Goal: Transaction & Acquisition: Purchase product/service

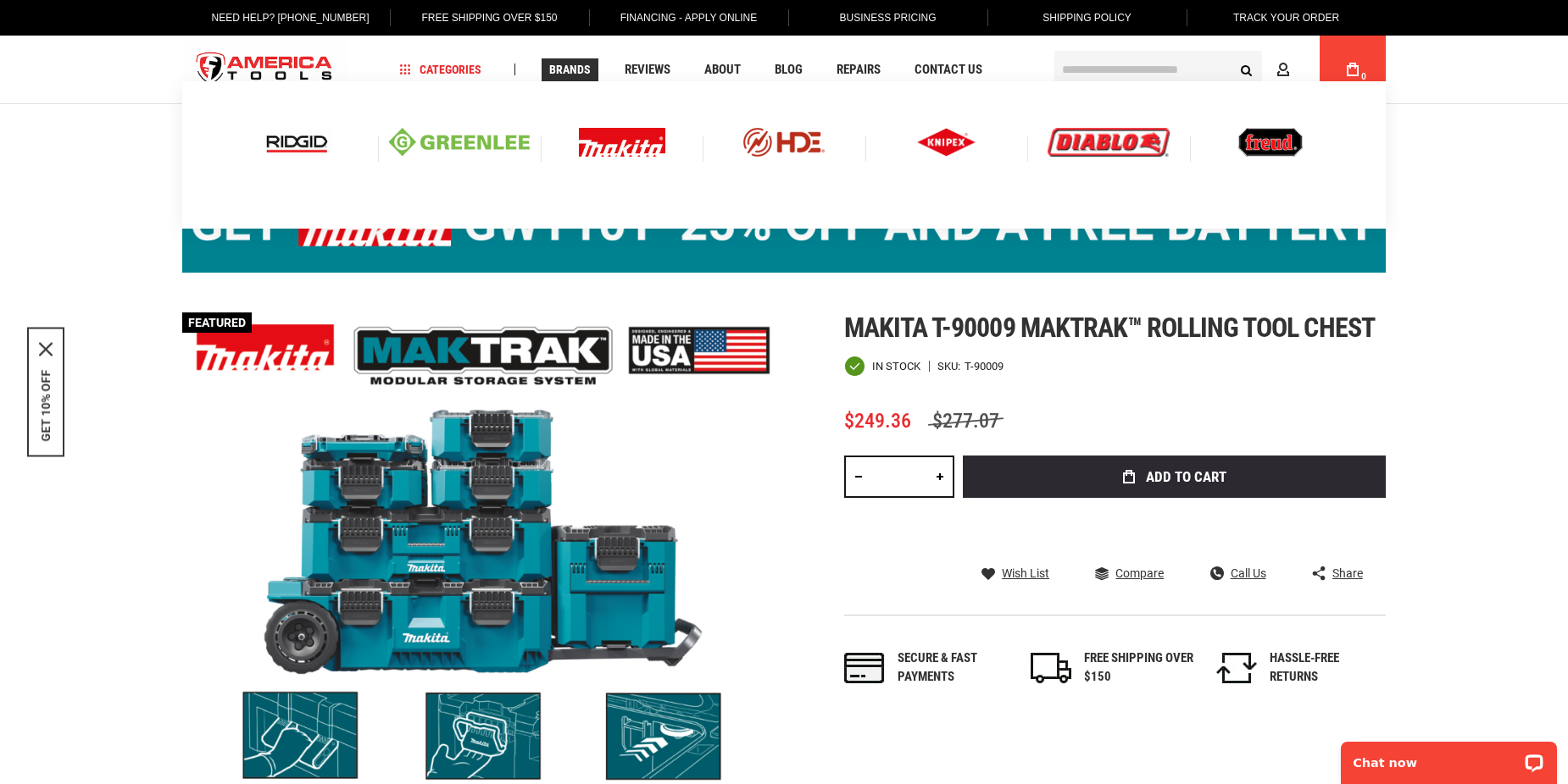
click at [598, 142] on img at bounding box center [622, 142] width 86 height 29
click at [642, 144] on img at bounding box center [622, 142] width 86 height 29
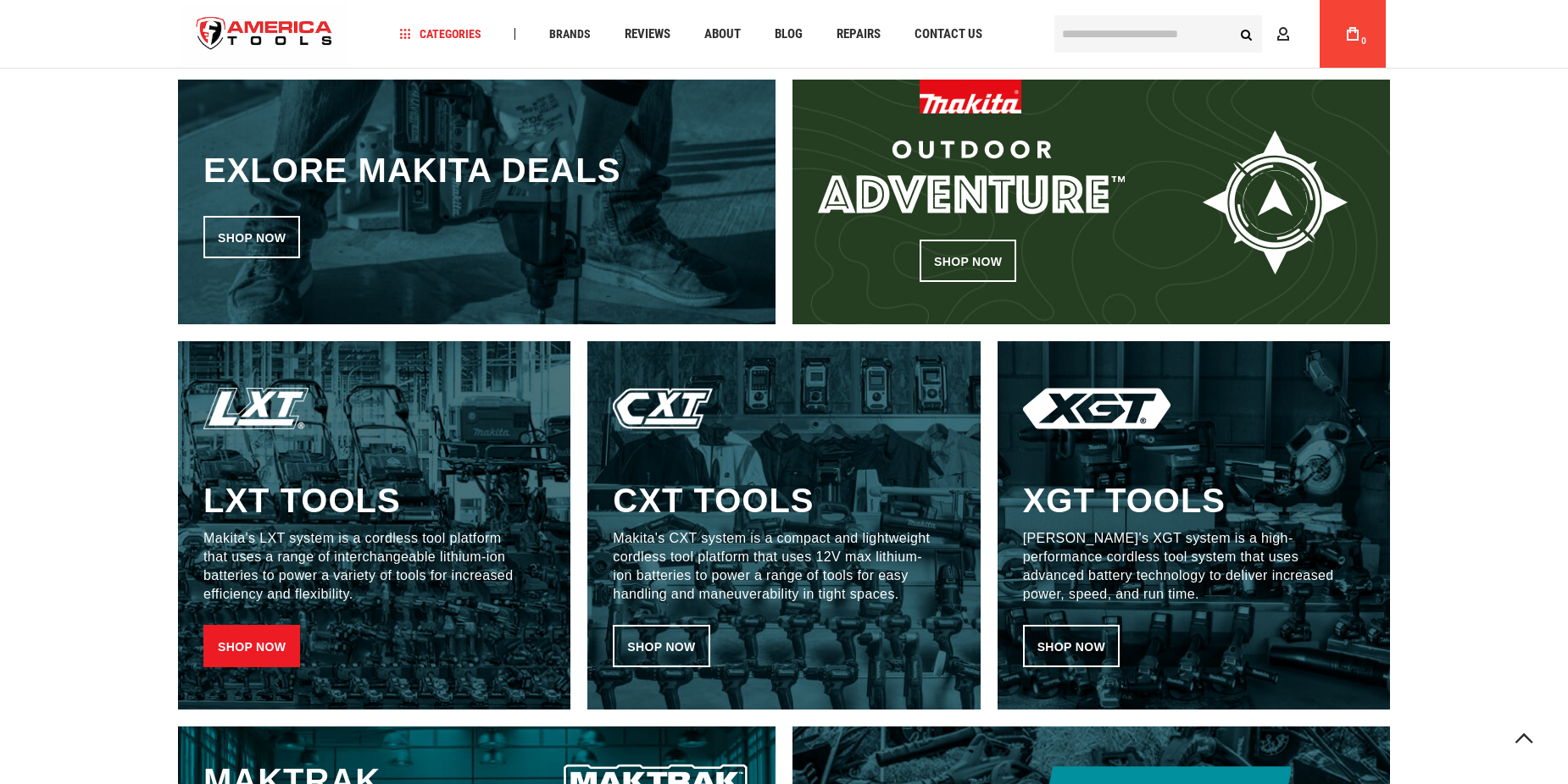
click at [236, 651] on link "Shop now" at bounding box center [252, 647] width 97 height 42
click at [253, 651] on link "Shop now" at bounding box center [252, 647] width 97 height 42
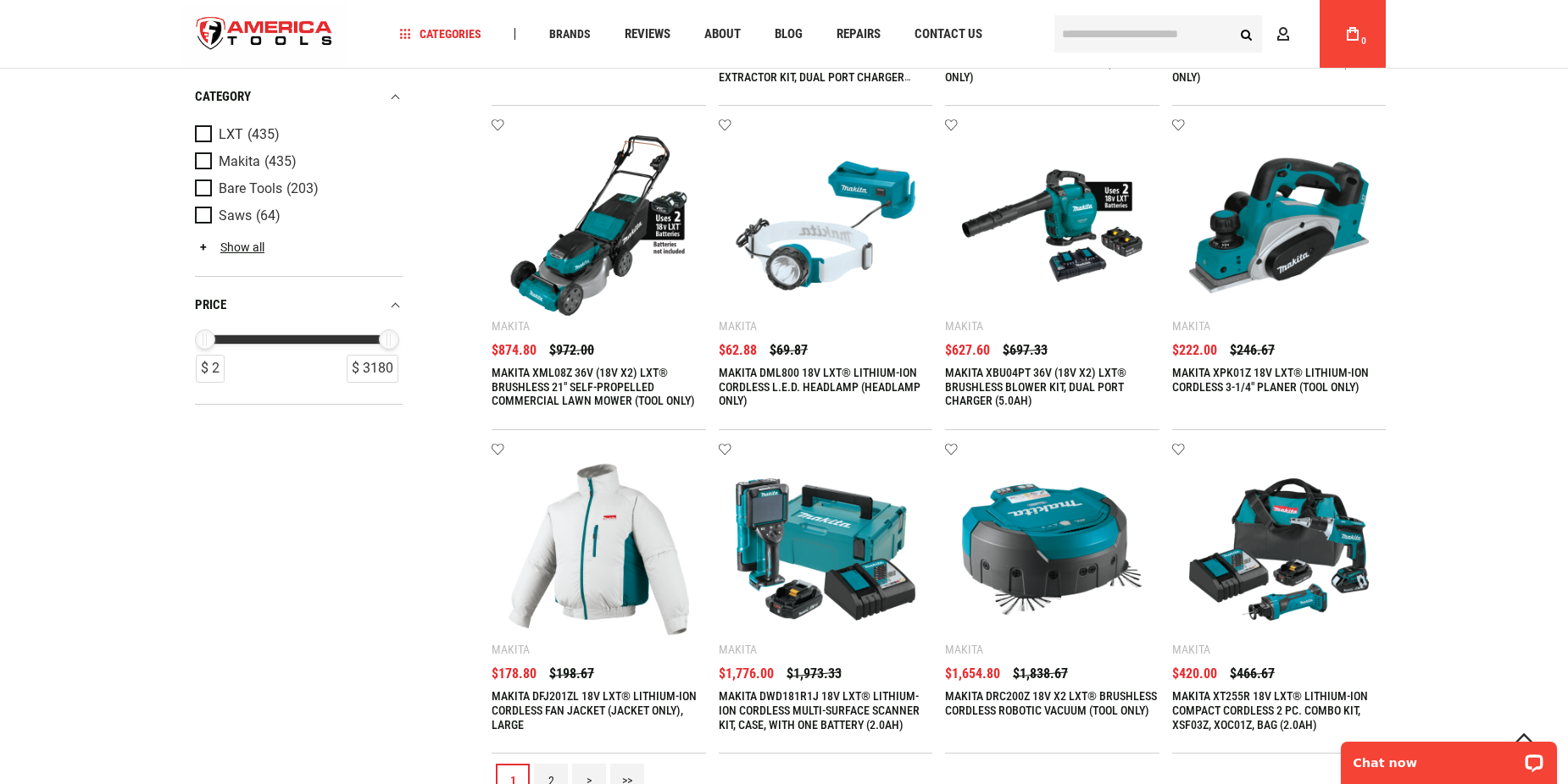
scroll to position [1694, 0]
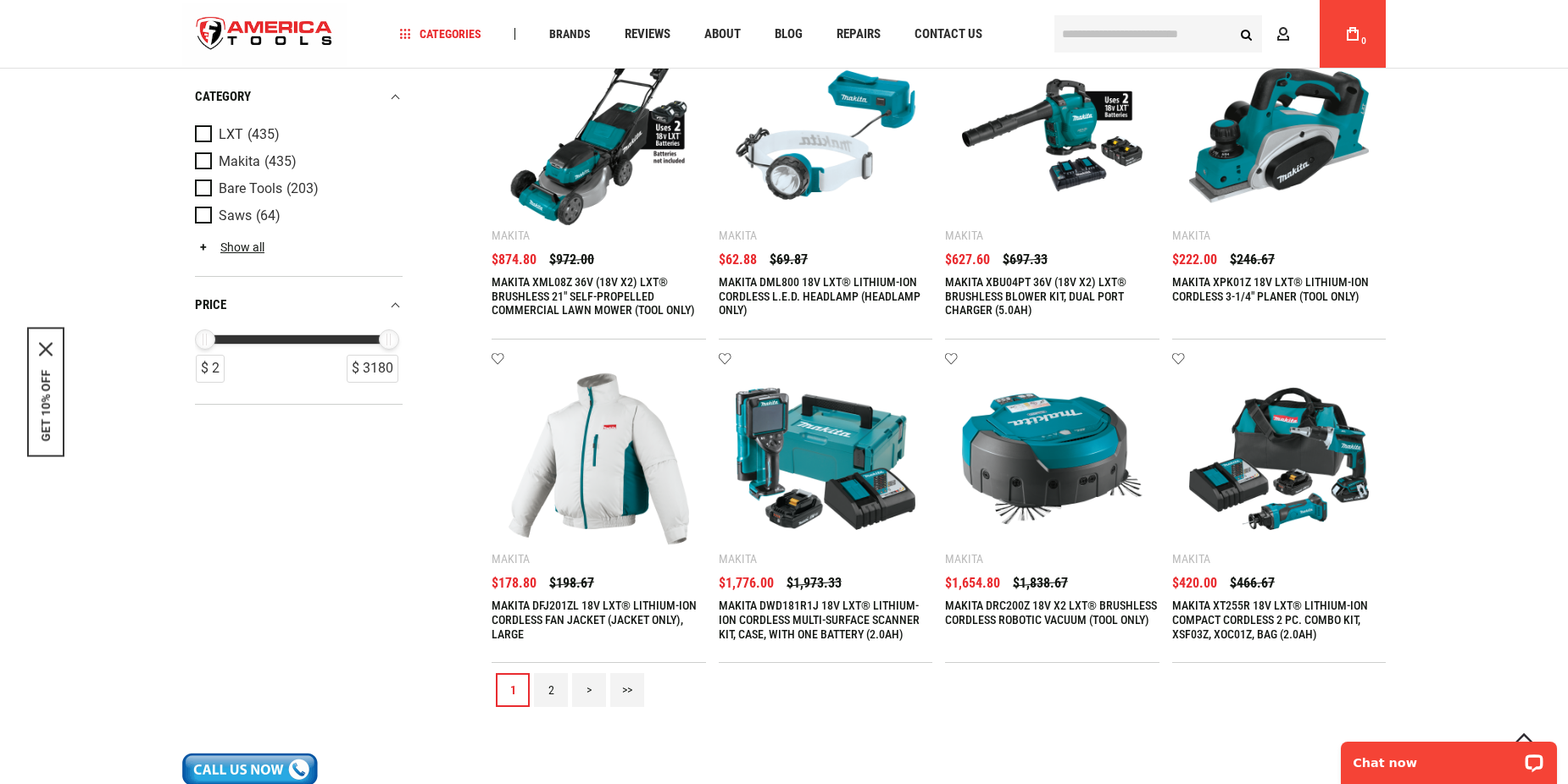
type input "**********"
click at [550, 681] on link "2" at bounding box center [551, 690] width 33 height 33
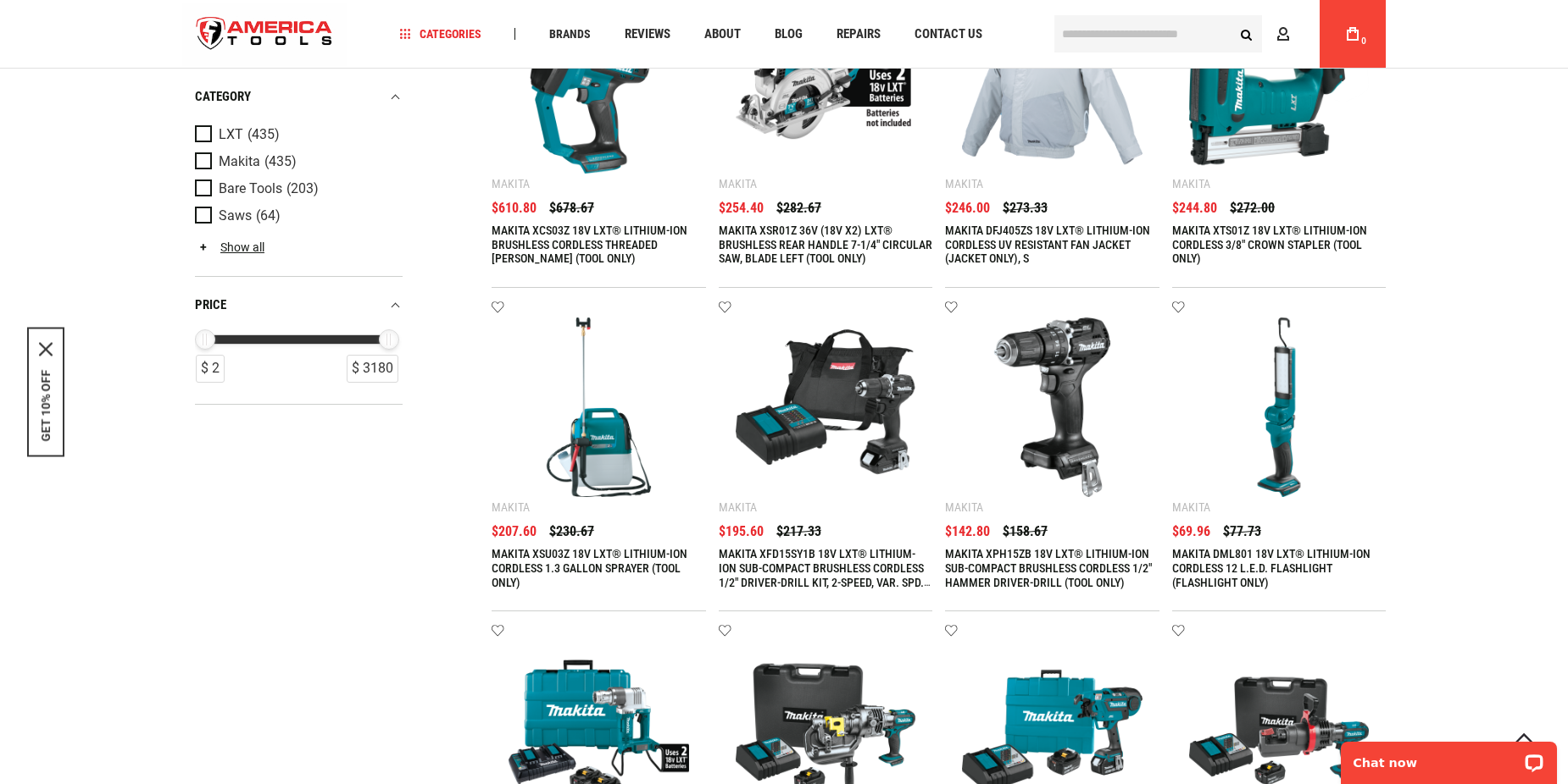
scroll to position [1101, 0]
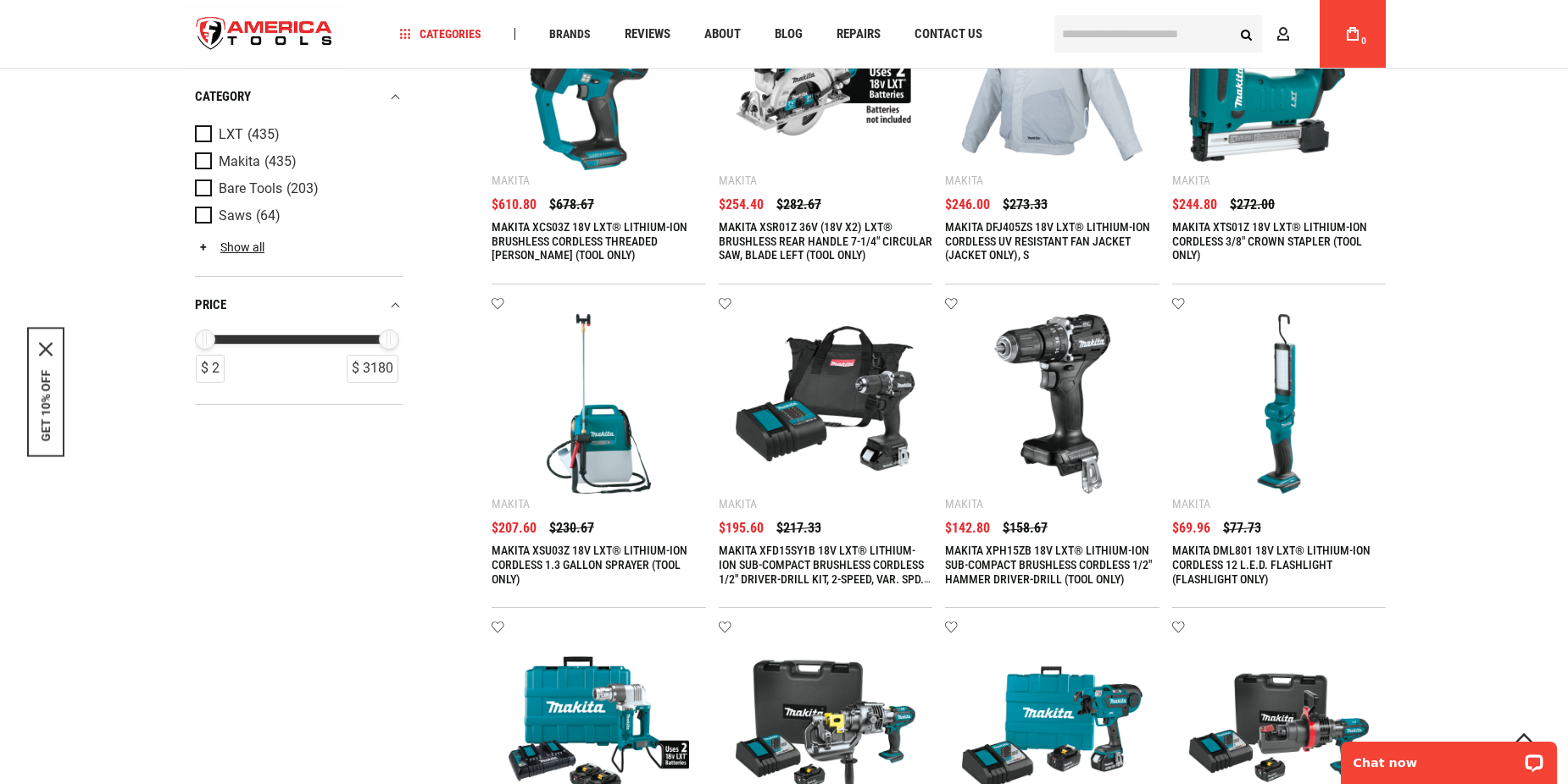
click at [1052, 561] on link "MAKITA XPH15ZB 18V LXT® LITHIUM-ION SUB-COMPACT BRUSHLESS CORDLESS 1/2" HAMMER …" at bounding box center [1048, 565] width 207 height 42
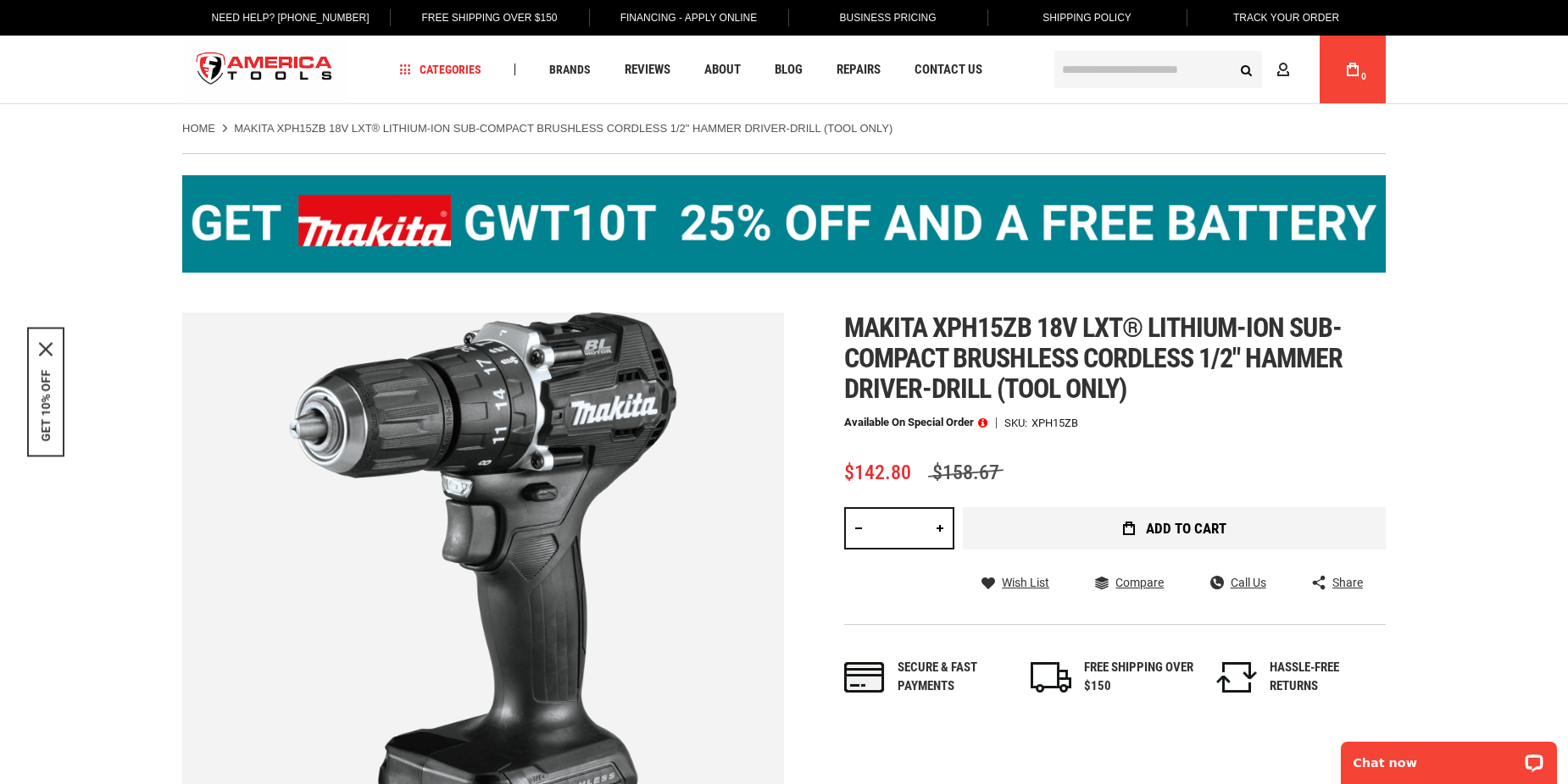
type input "**********"
click at [1089, 531] on button "Add to Cart" at bounding box center [1174, 529] width 423 height 42
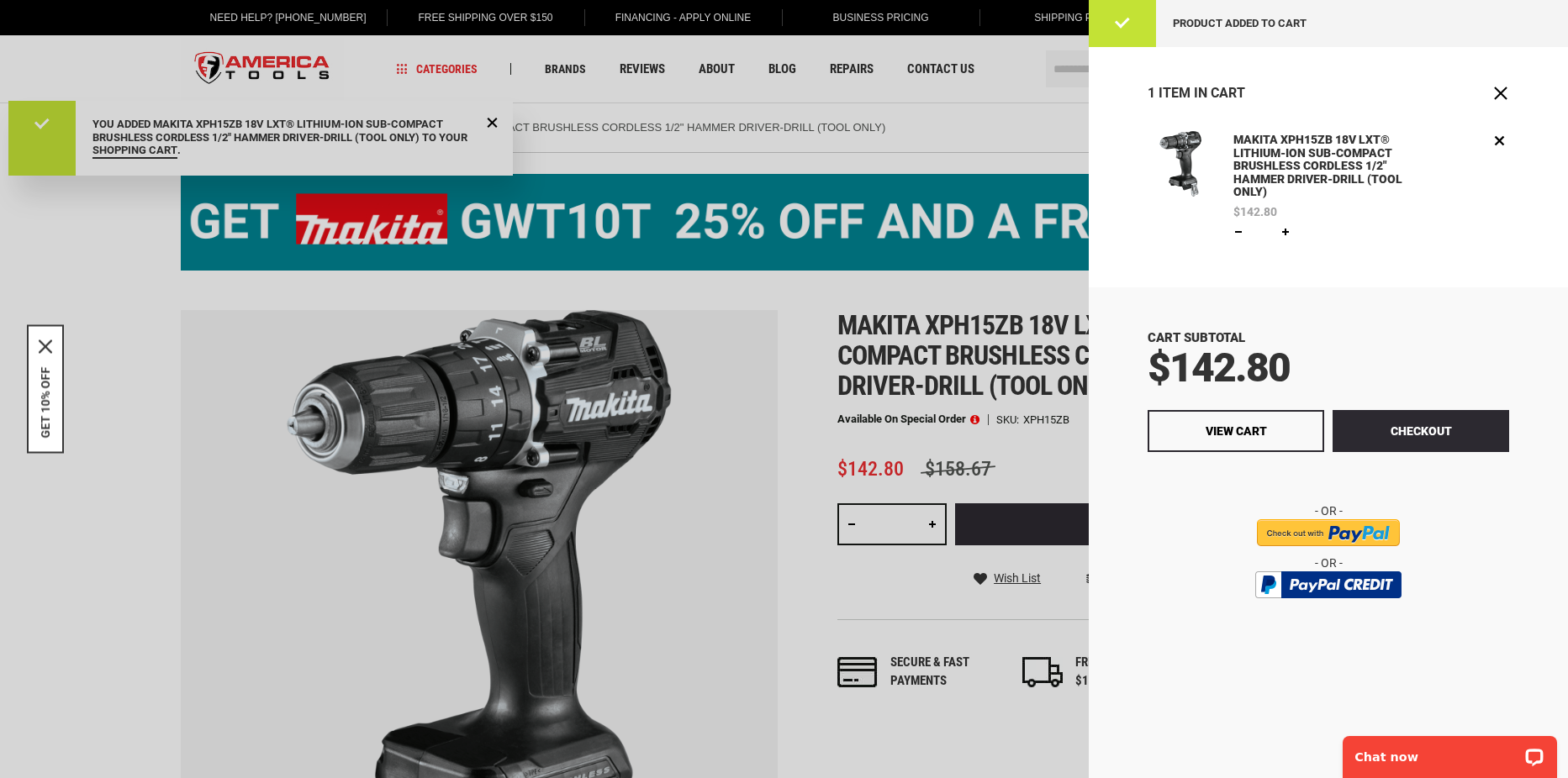
click at [820, 322] on div at bounding box center [784, 389] width 1568 height 778
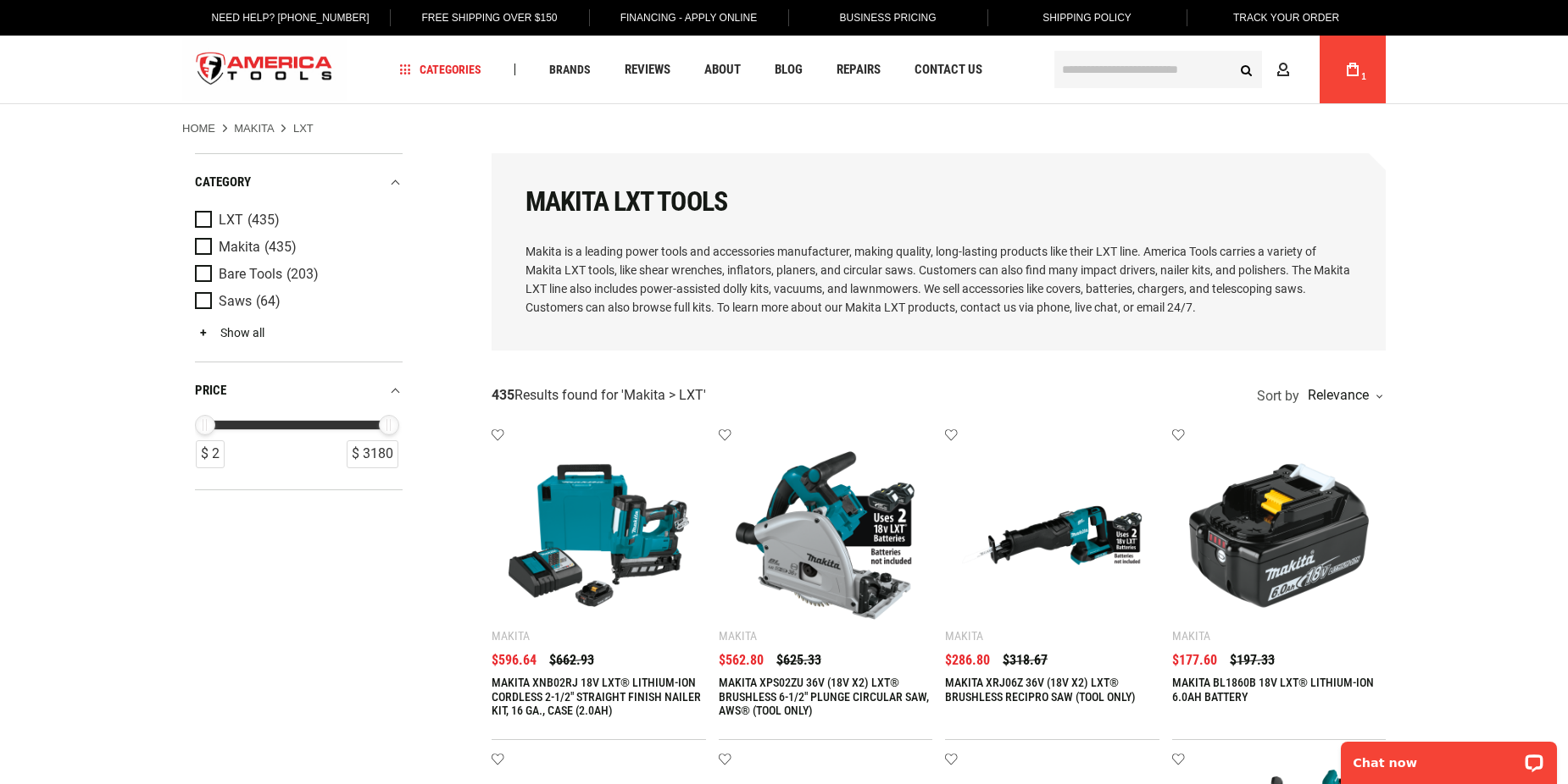
type input "**********"
click at [219, 332] on link "Show all" at bounding box center [229, 332] width 70 height 13
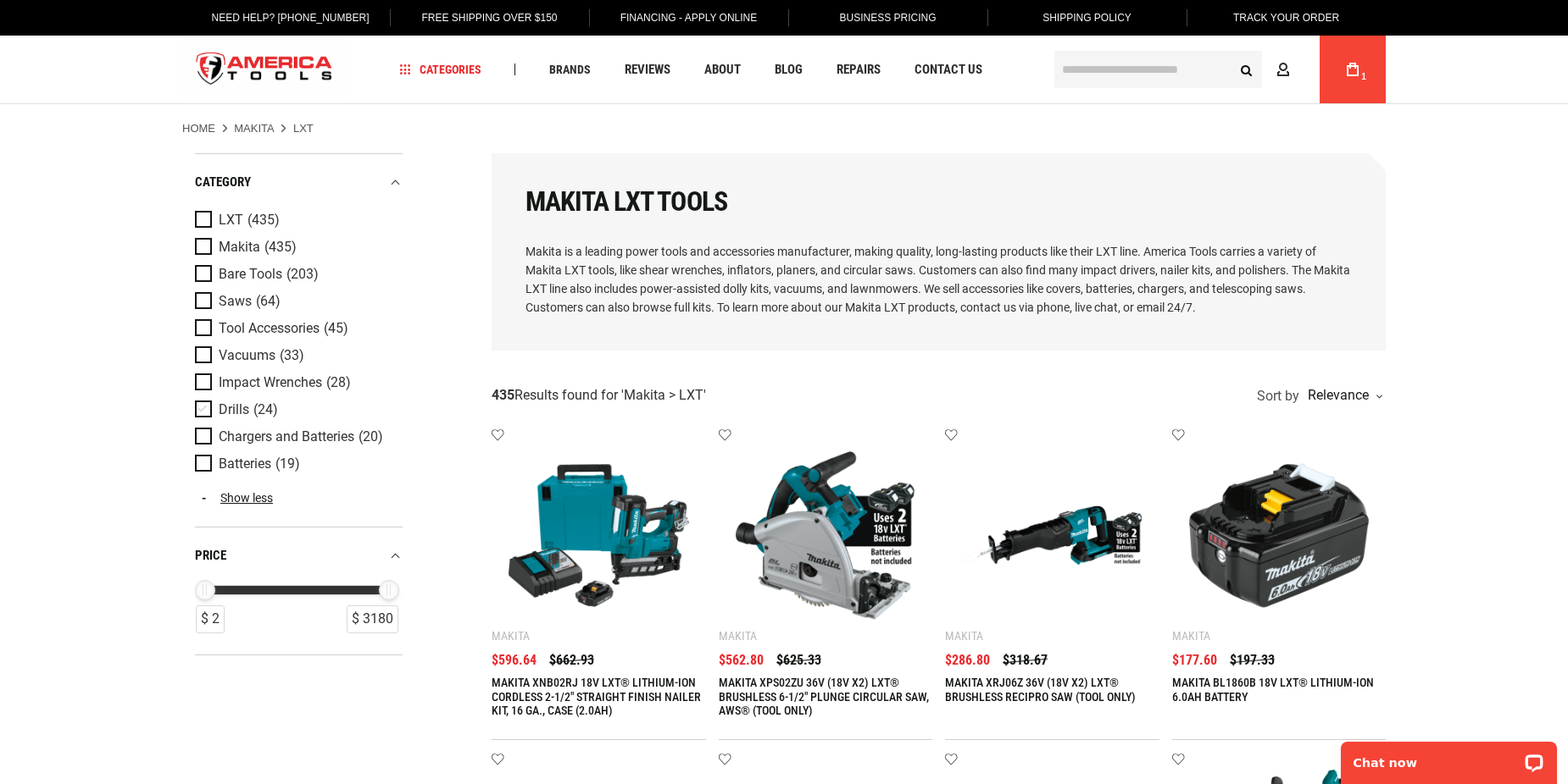
click at [204, 404] on span "Product Filters" at bounding box center [206, 410] width 24 height 18
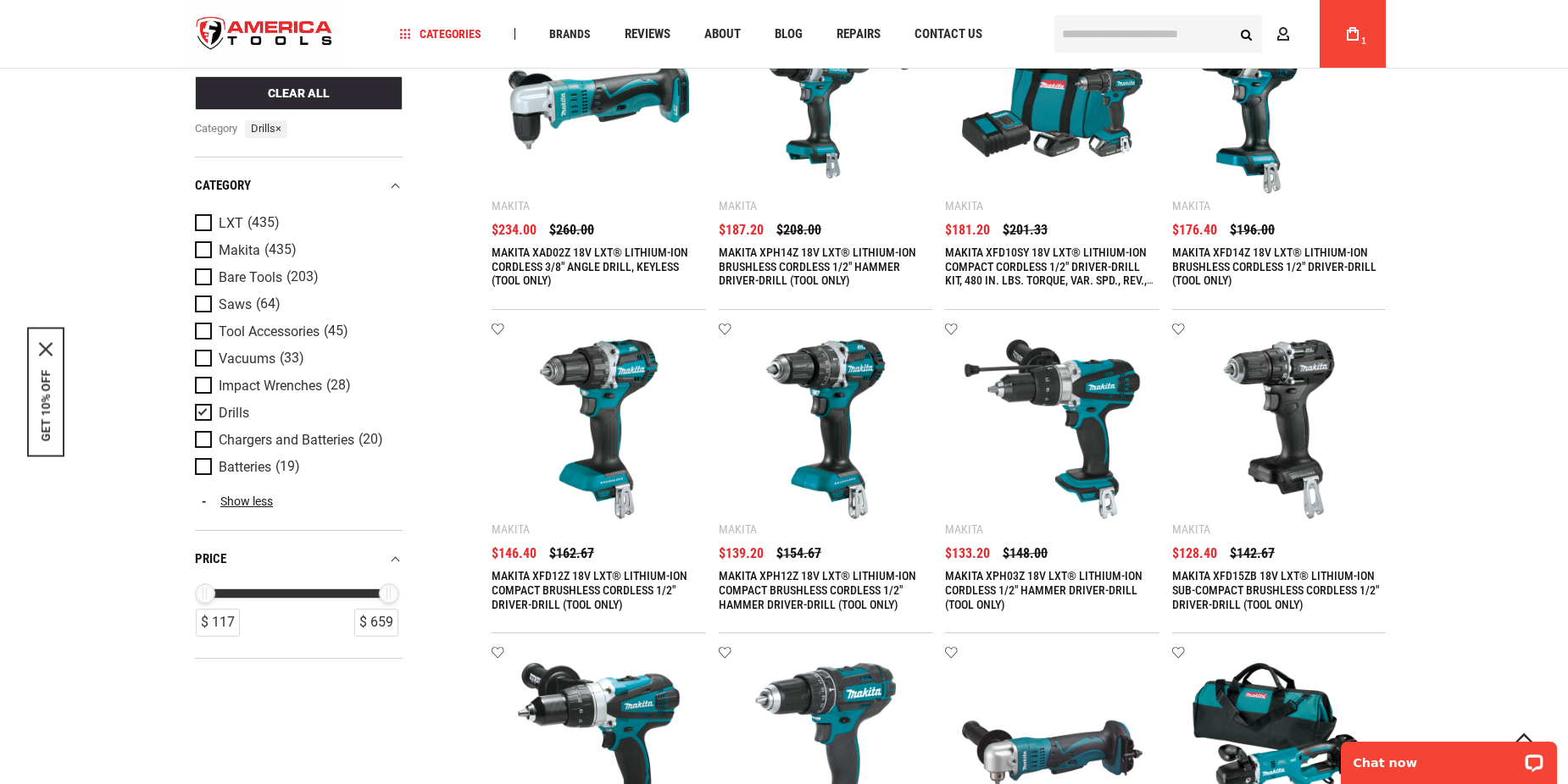
scroll to position [1017, 0]
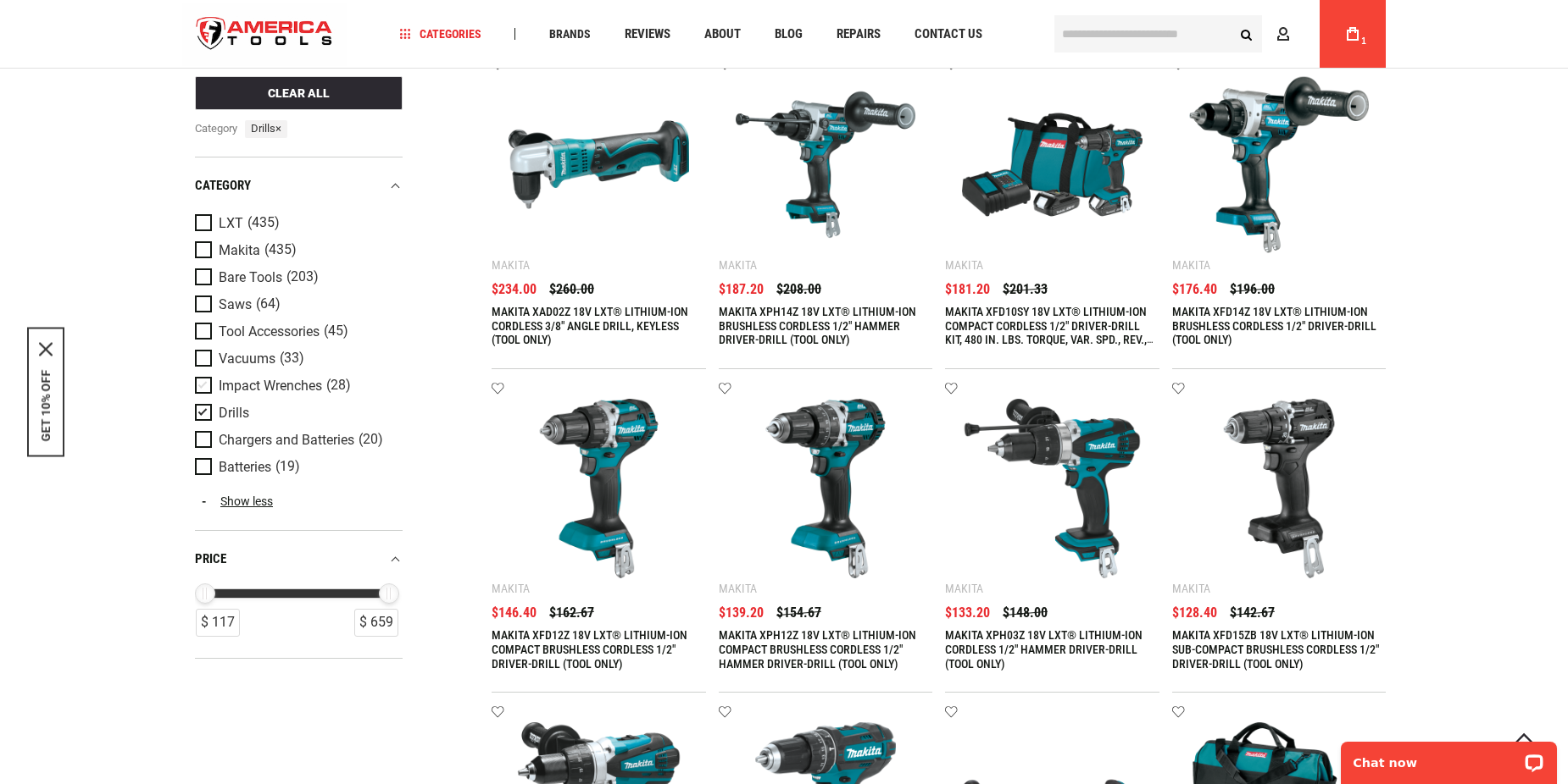
click at [204, 381] on span "Product Filters" at bounding box center [206, 386] width 24 height 18
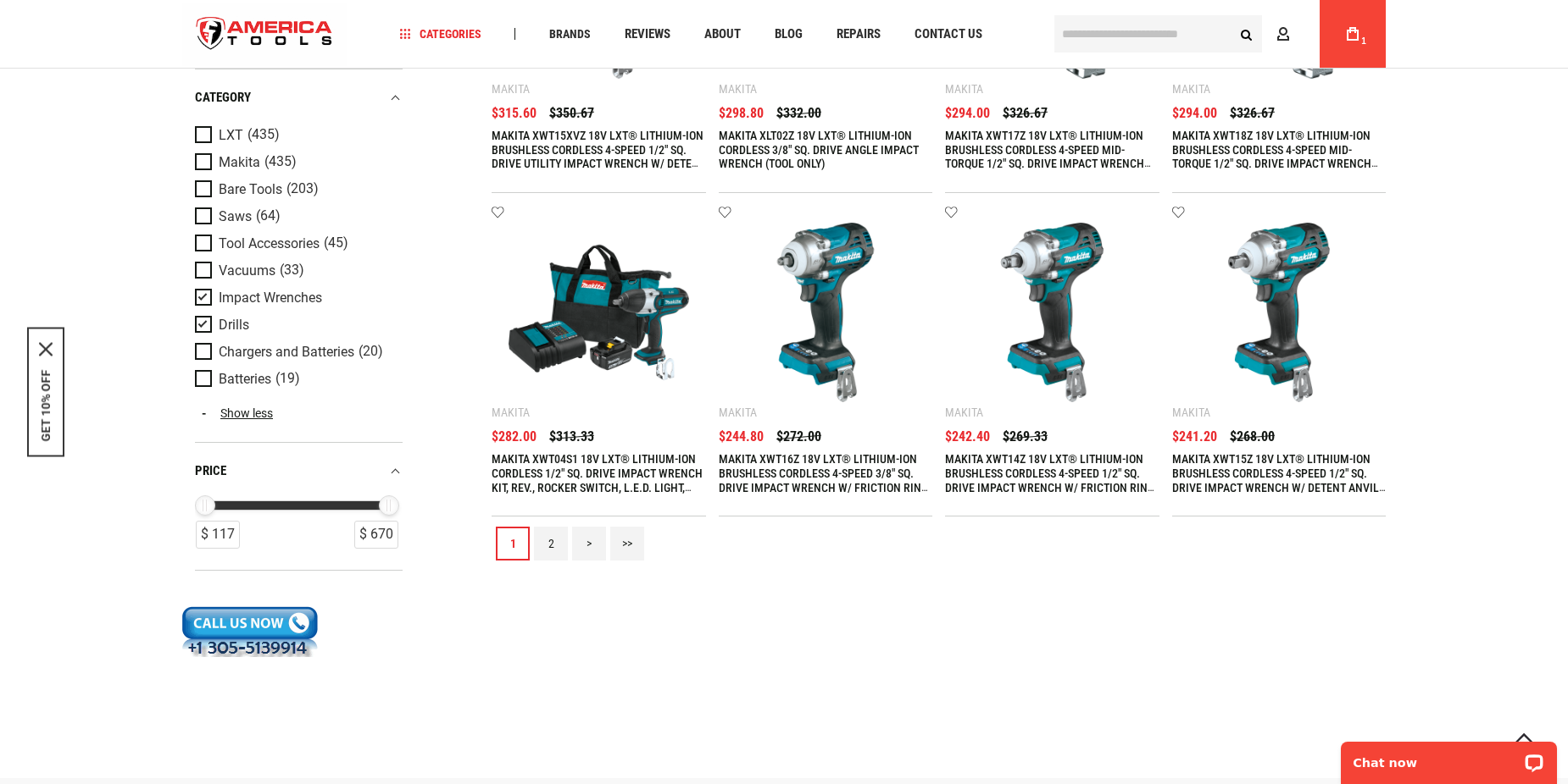
scroll to position [1863, 0]
